Goal: Check status: Check status

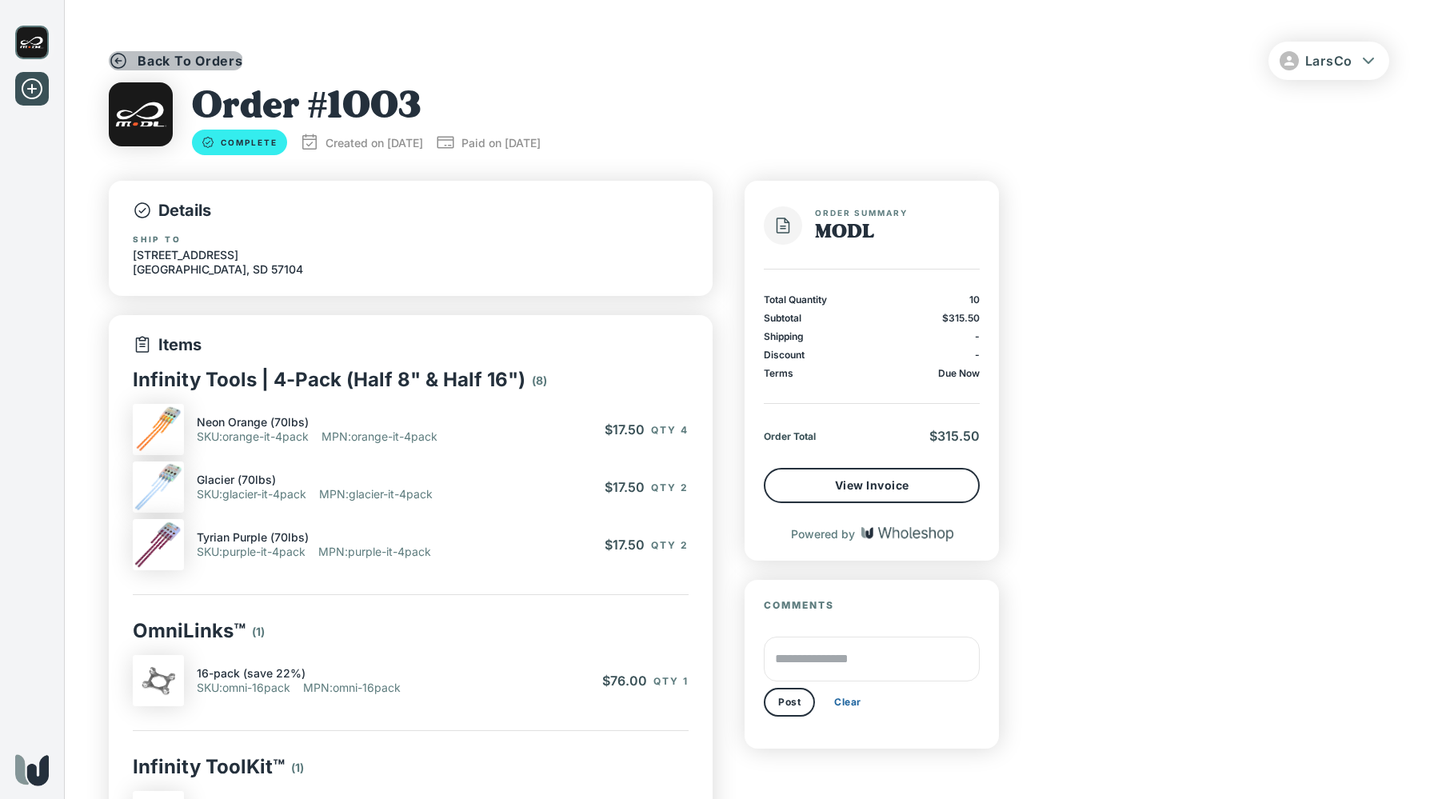
click at [126, 56] on icon "button" at bounding box center [118, 60] width 19 height 19
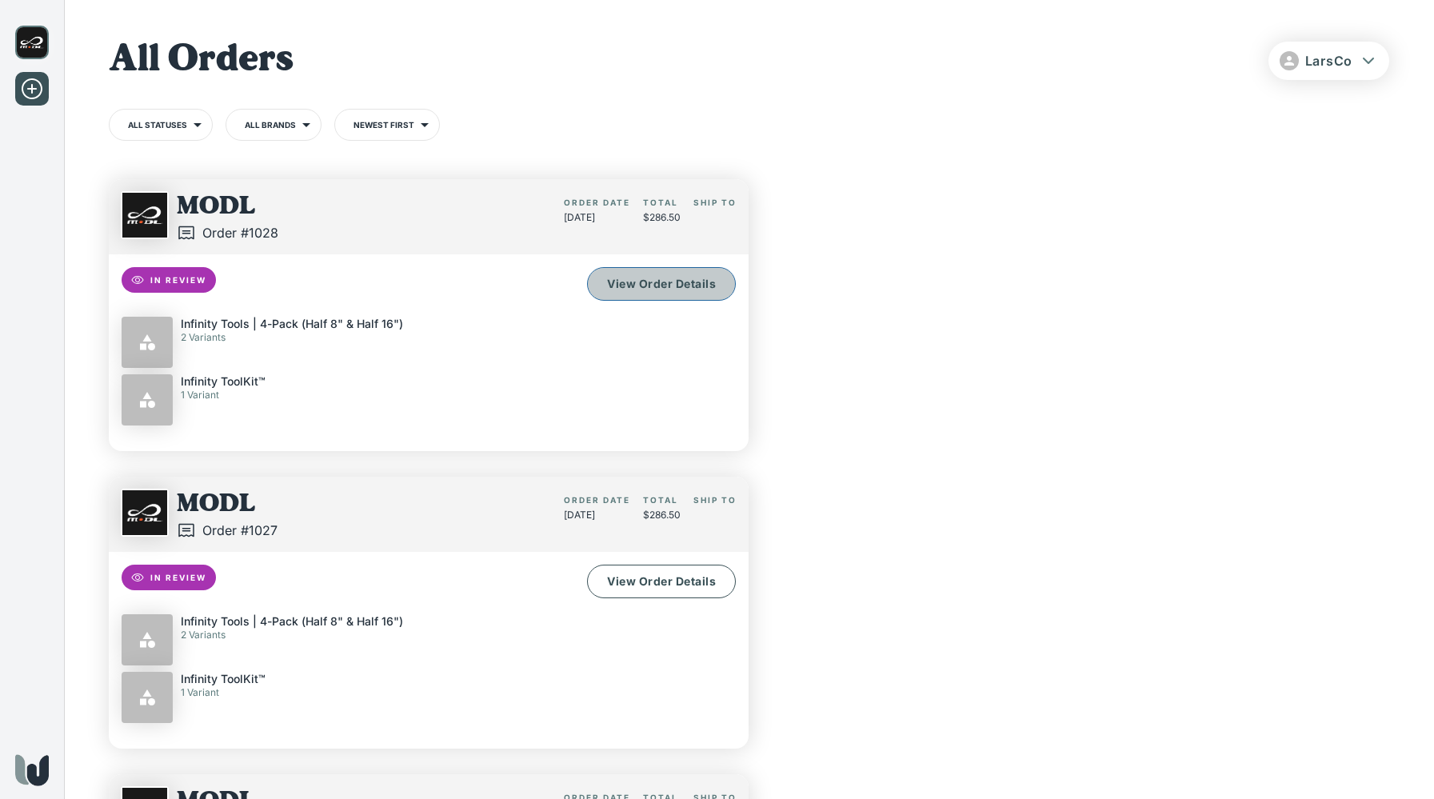
click at [674, 282] on link "View Order Details" at bounding box center [661, 284] width 149 height 34
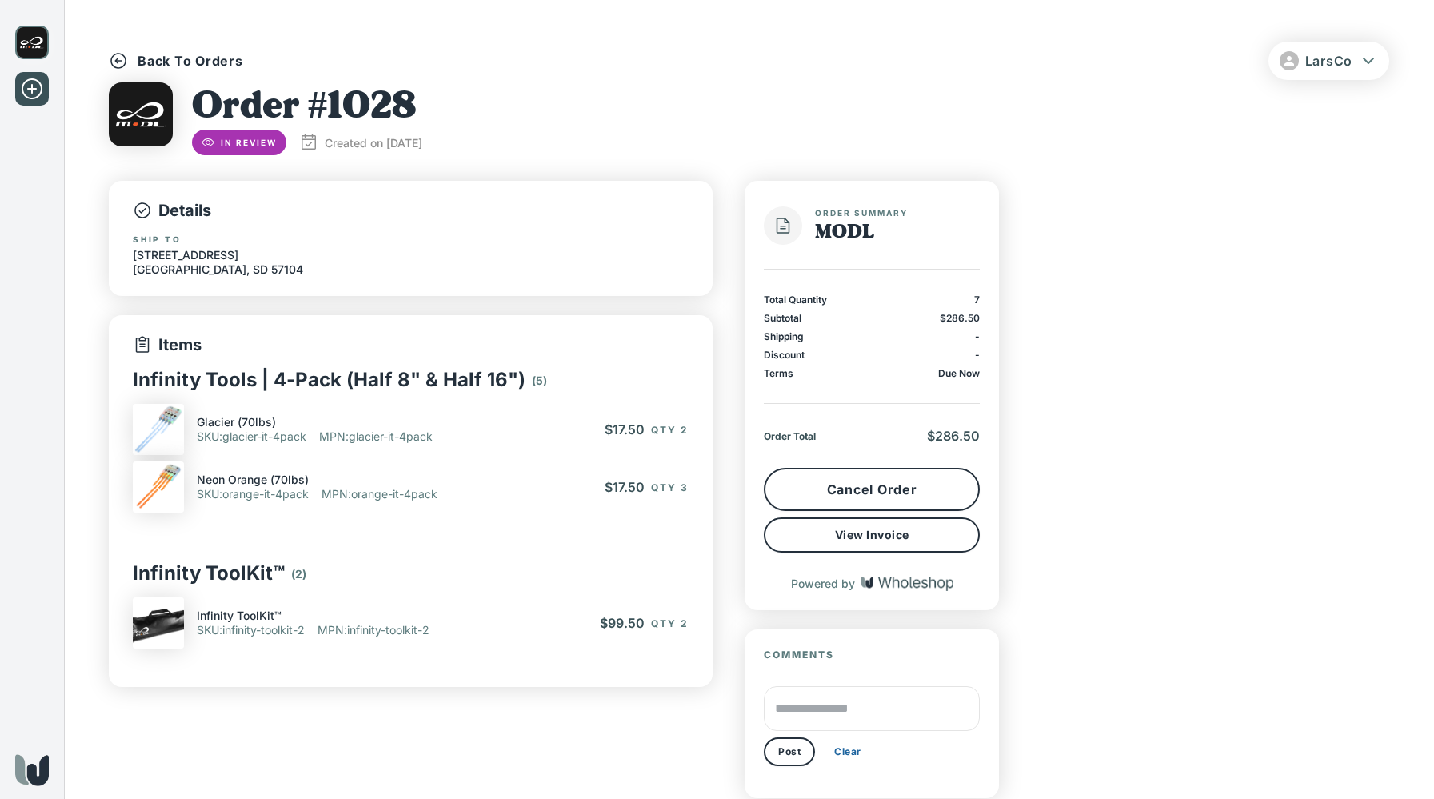
scroll to position [76, 0]
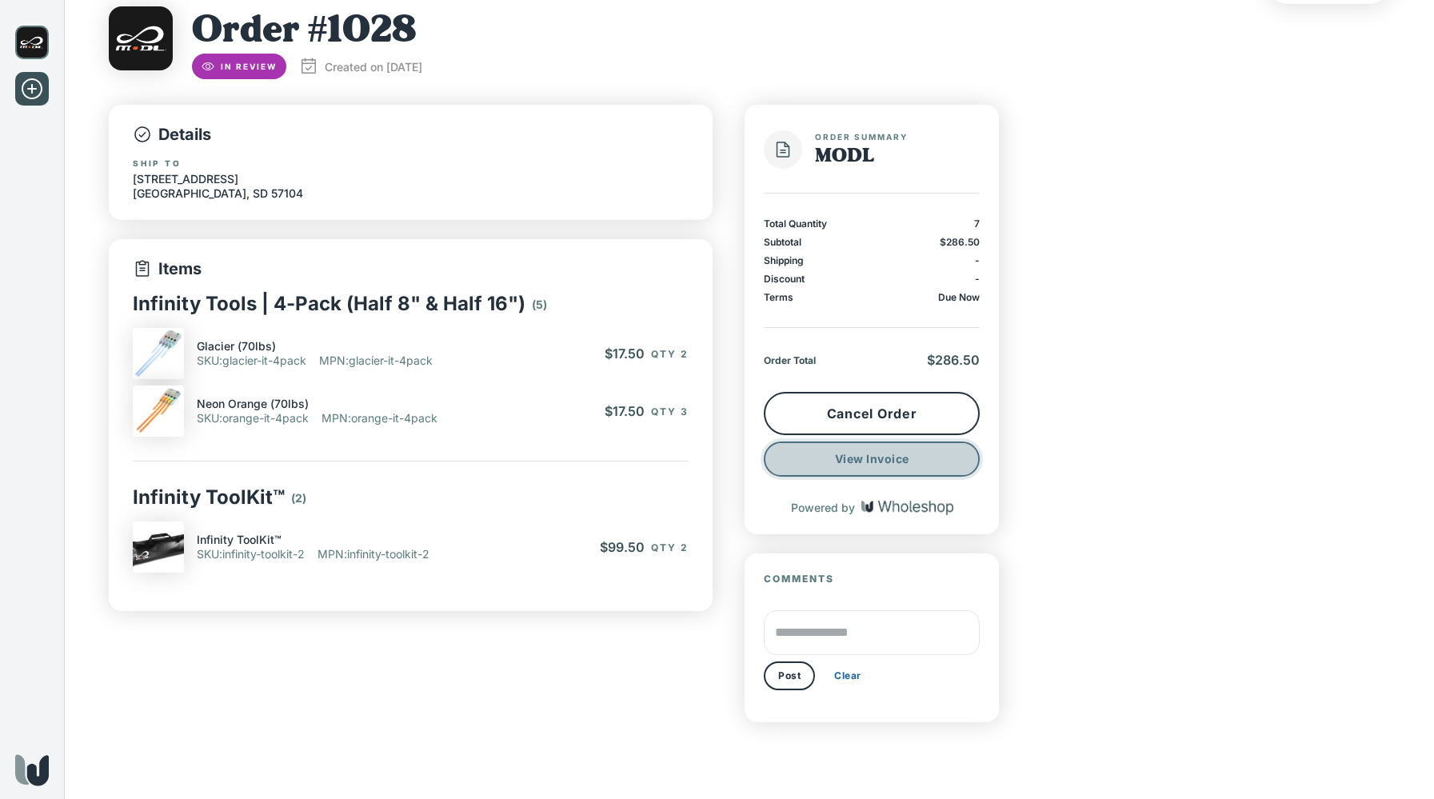
click at [887, 461] on button "View Invoice" at bounding box center [872, 459] width 216 height 35
click at [242, 500] on p "Infinity ToolKit™" at bounding box center [209, 497] width 152 height 23
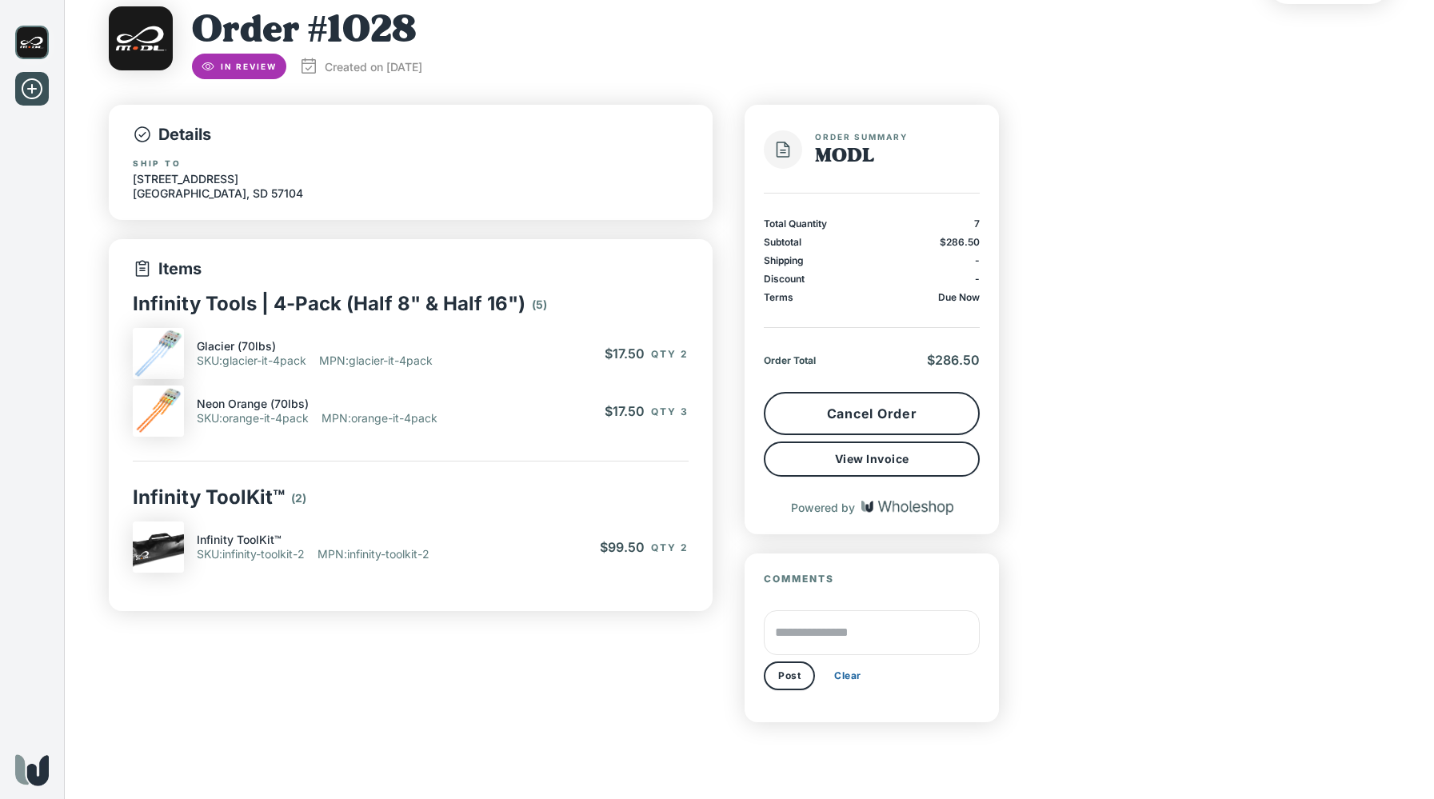
click at [386, 40] on h1 "Order # 1028" at bounding box center [307, 29] width 230 height 47
copy h1 "1028"
drag, startPoint x: 1444, startPoint y: 34, endPoint x: 1166, endPoint y: 42, distance: 277.7
click at [1166, 42] on div "Order # 1028 In Review Created on [DATE]" at bounding box center [749, 42] width 1281 height 73
